Goal: Check status: Check status

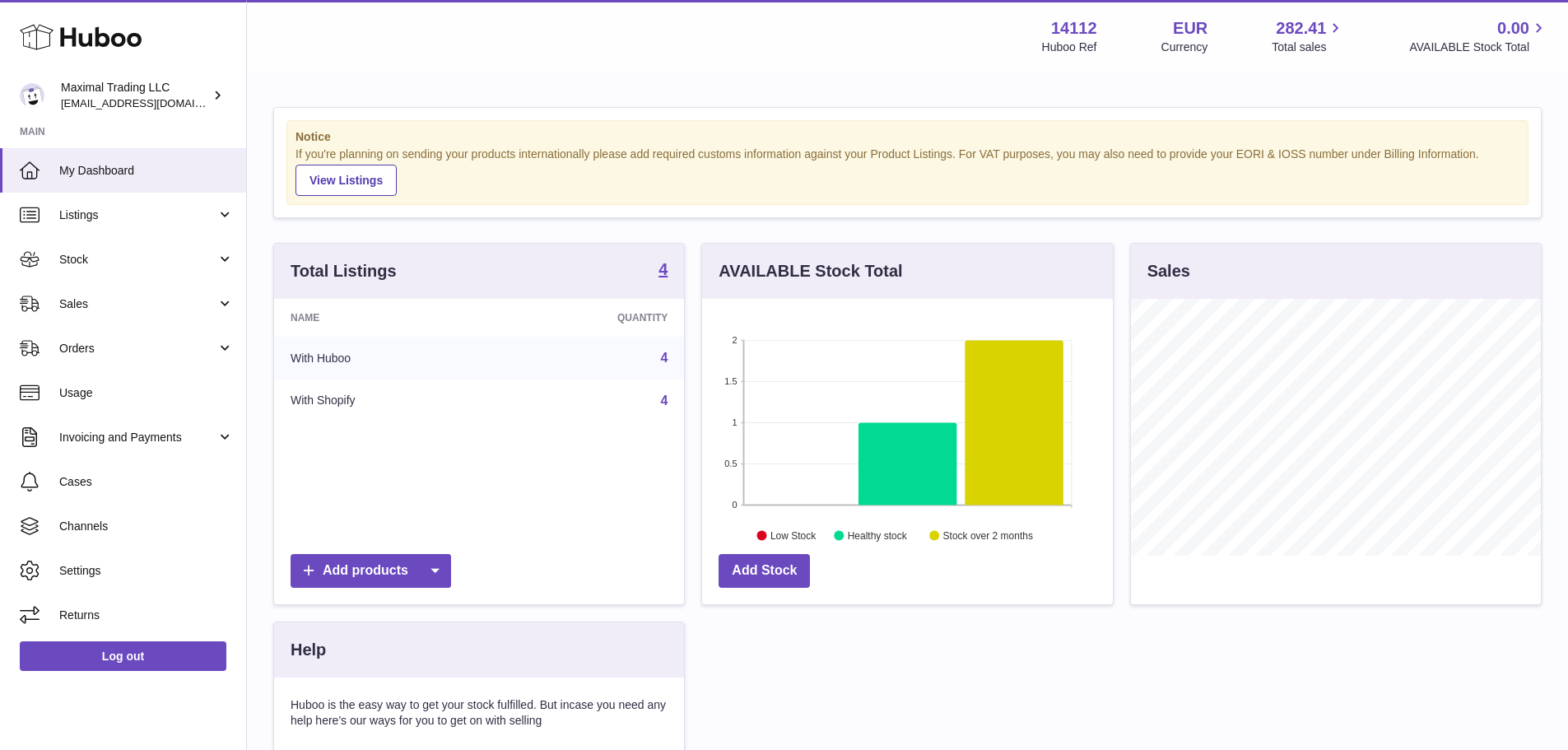
scroll to position [256, 411]
drag, startPoint x: 212, startPoint y: 303, endPoint x: 204, endPoint y: 310, distance: 10.6
click at [212, 303] on span "Sales" at bounding box center [137, 304] width 157 height 15
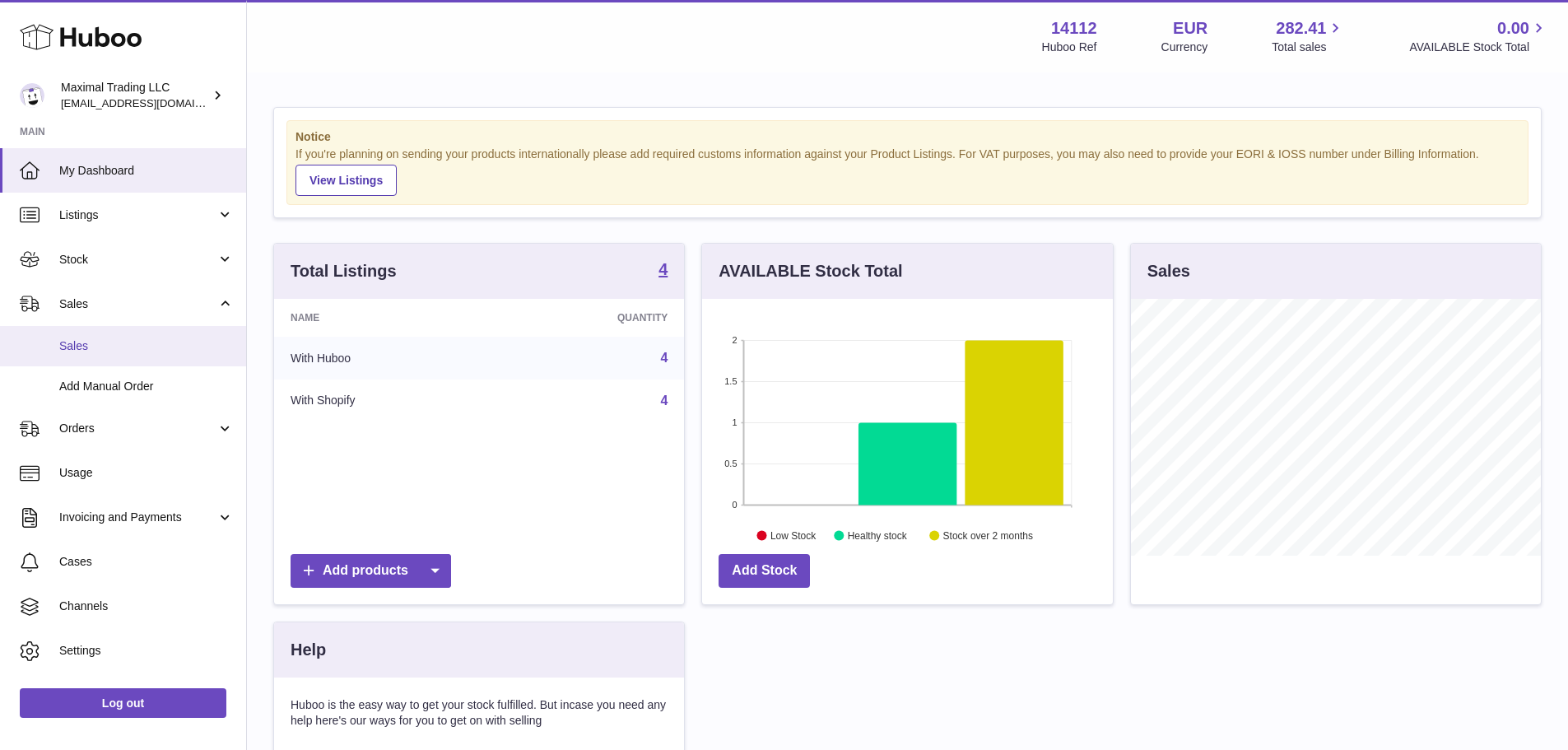
click at [154, 349] on span "Sales" at bounding box center [146, 346] width 174 height 15
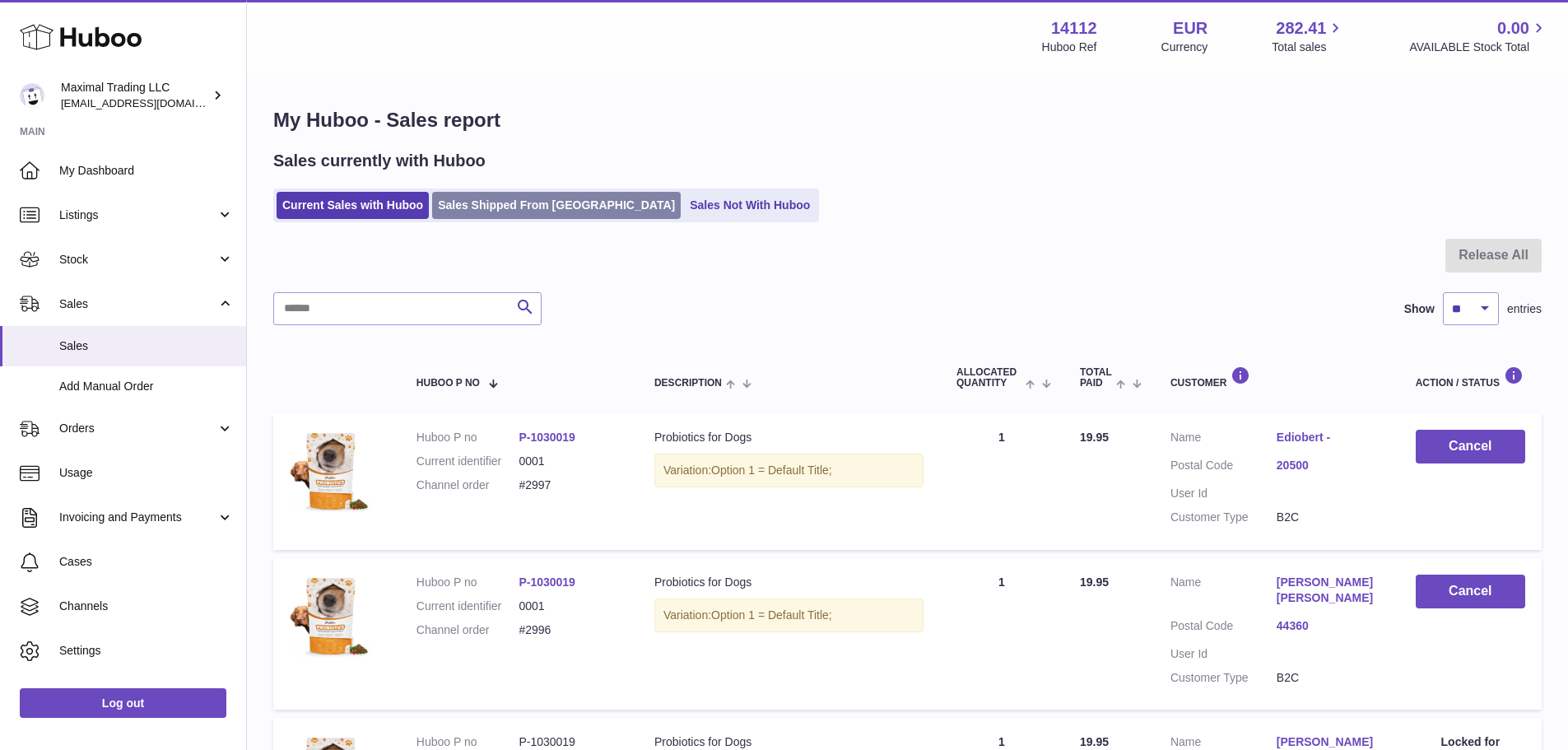
click at [498, 195] on link "Sales Shipped From [GEOGRAPHIC_DATA]" at bounding box center [556, 205] width 249 height 27
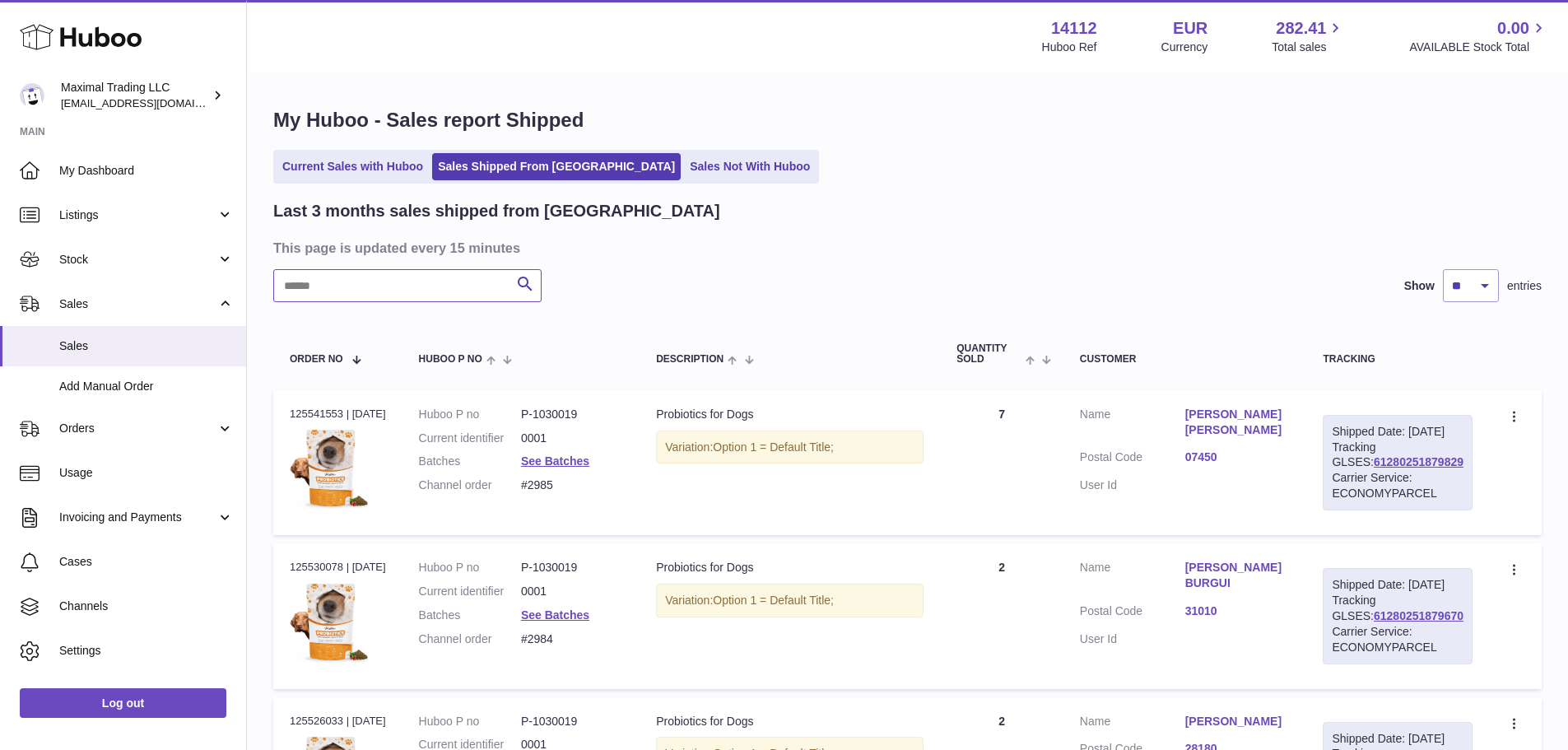
click at [383, 281] on input "text" at bounding box center [406, 285] width 268 height 33
paste input "****"
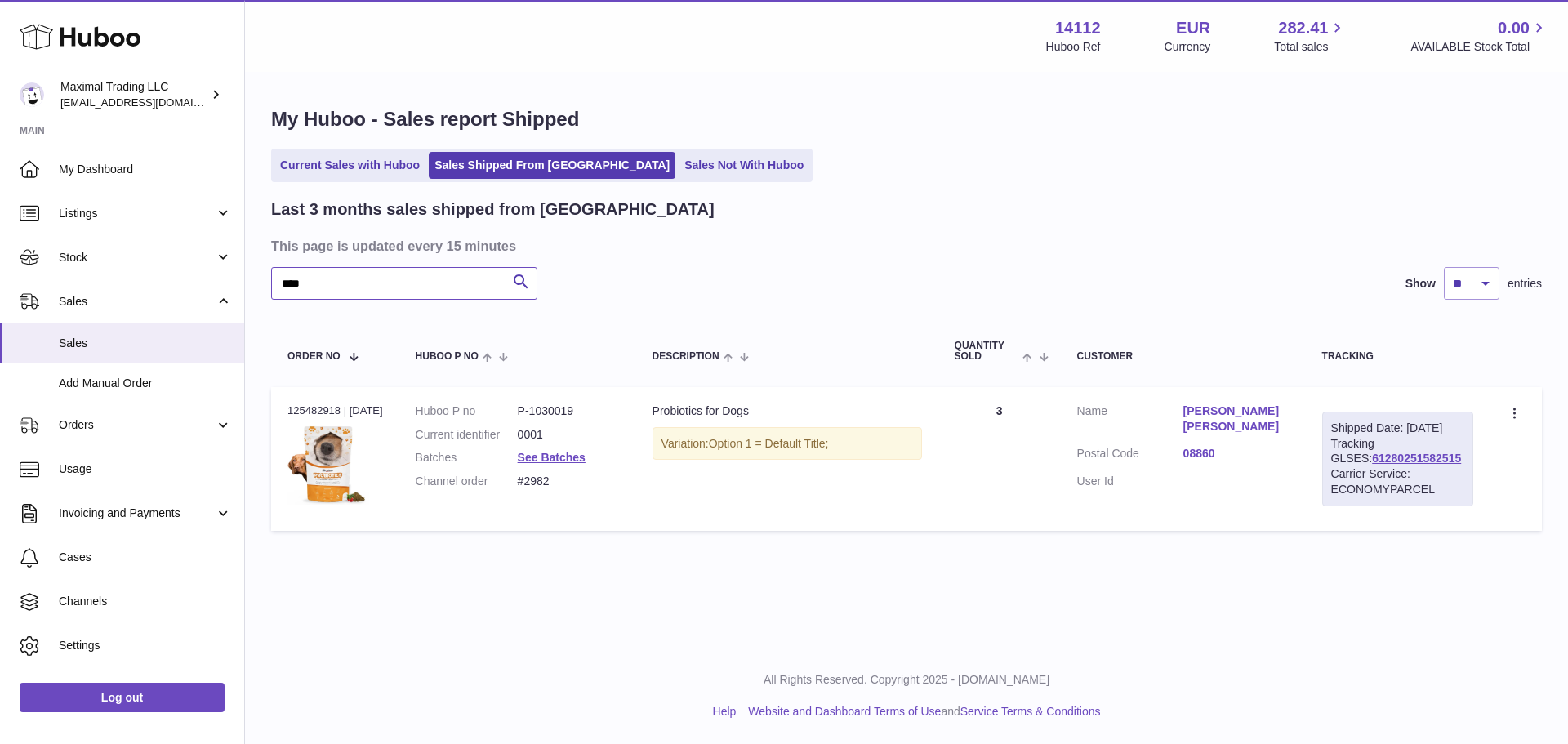
type input "****"
click at [1211, 451] on link "08860" at bounding box center [1237, 454] width 107 height 15
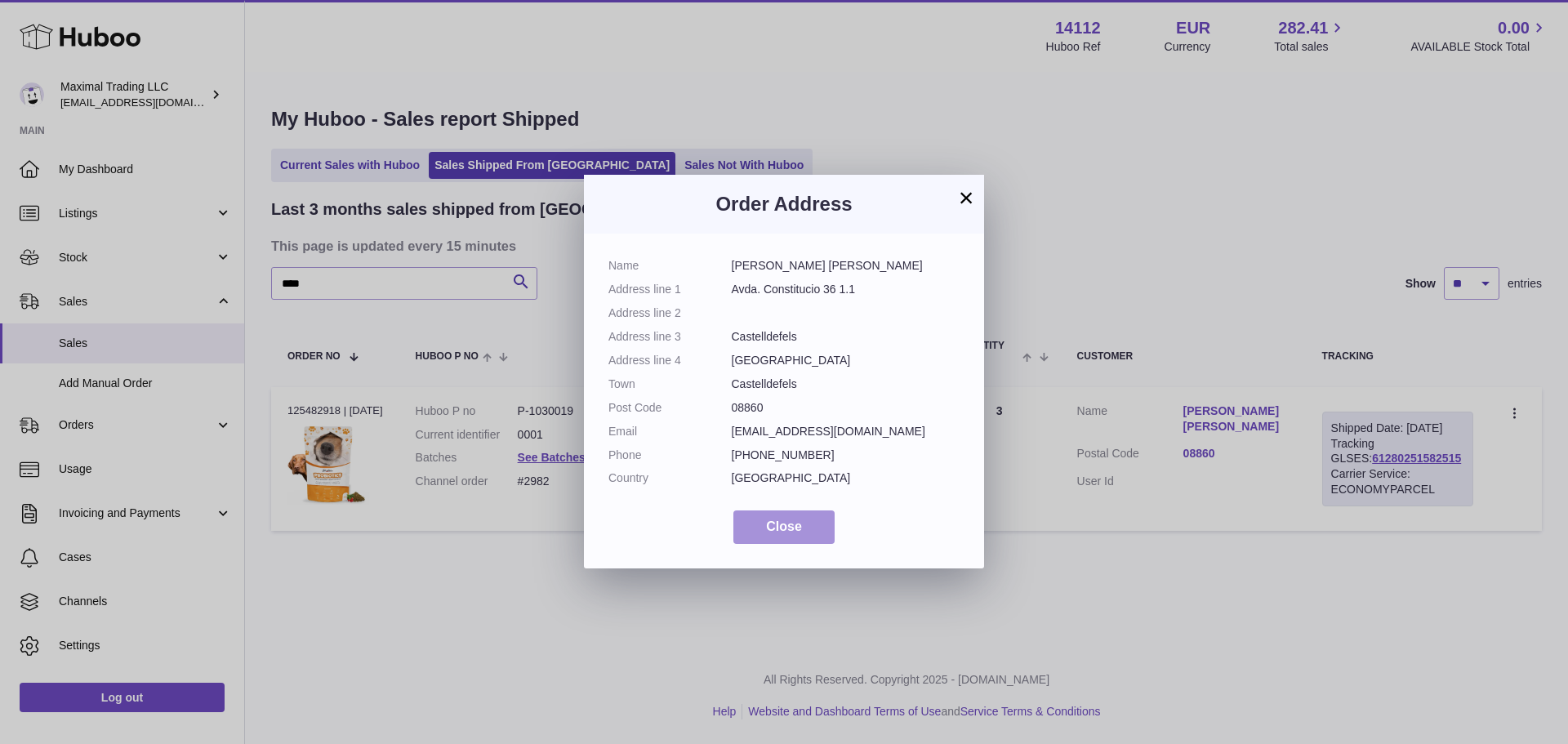
click at [814, 525] on button "Close" at bounding box center [784, 527] width 101 height 34
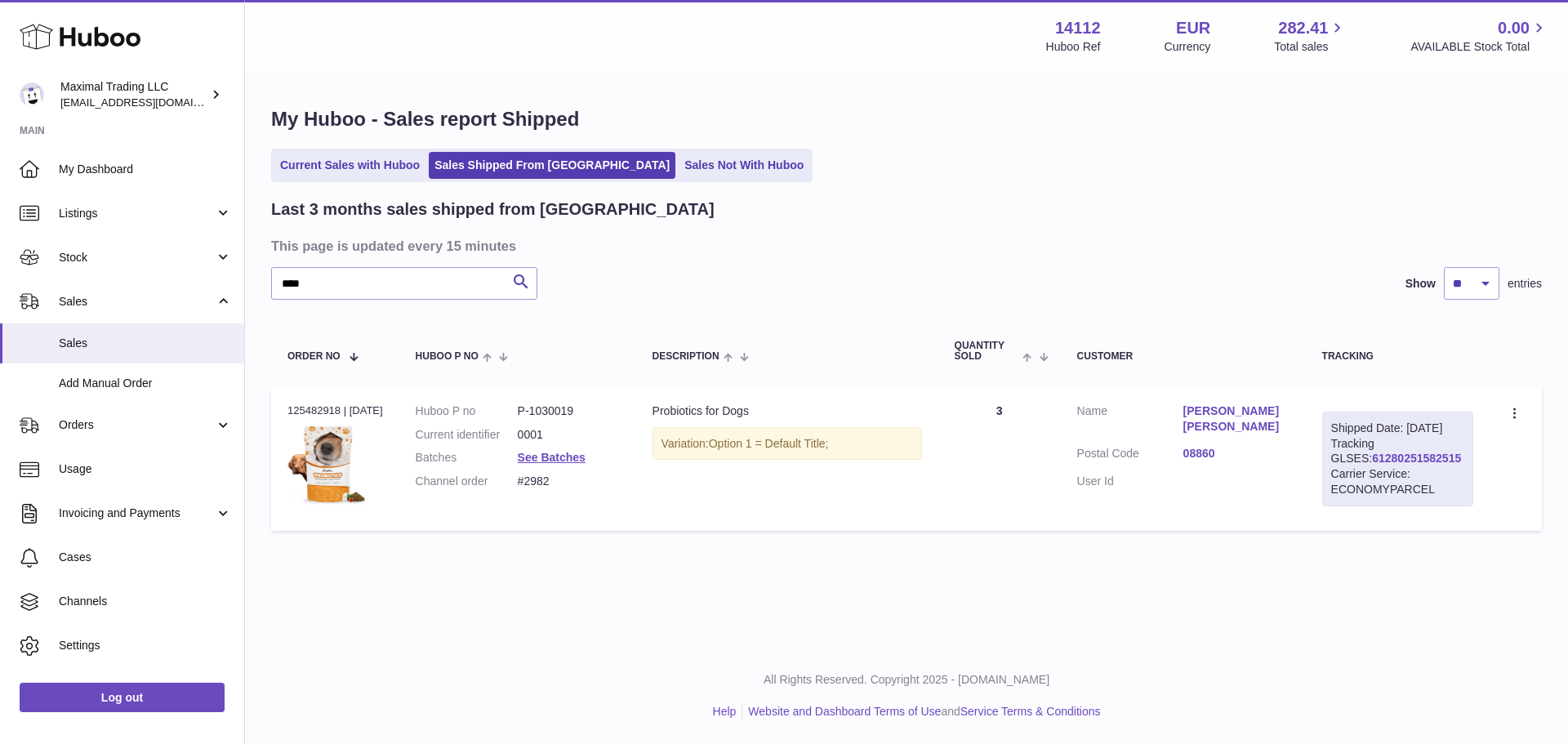
drag, startPoint x: 1453, startPoint y: 471, endPoint x: 1343, endPoint y: 476, distance: 110.1
click at [1343, 476] on div "Shipped Date: [DATE] Tracking GLSES: 61280251582515 Carrier Service: ECONOMYPAR…" at bounding box center [1397, 459] width 151 height 95
copy link "61280251582515"
